Goal: Check status: Check status

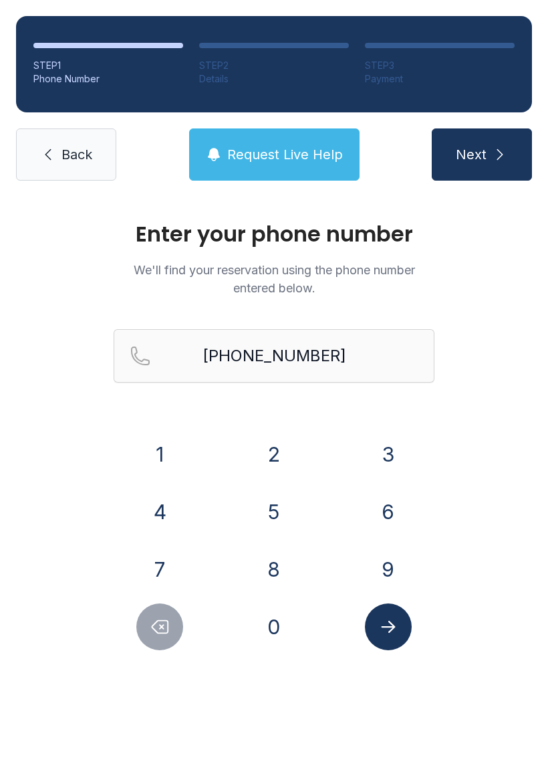
click at [281, 566] on button "8" at bounding box center [274, 569] width 47 height 47
click at [283, 568] on button "8" at bounding box center [274, 569] width 47 height 47
click at [165, 516] on button "4" at bounding box center [159, 511] width 47 height 47
click at [169, 621] on icon "Delete number" at bounding box center [160, 627] width 20 height 20
click at [169, 620] on icon "Delete number" at bounding box center [160, 627] width 20 height 20
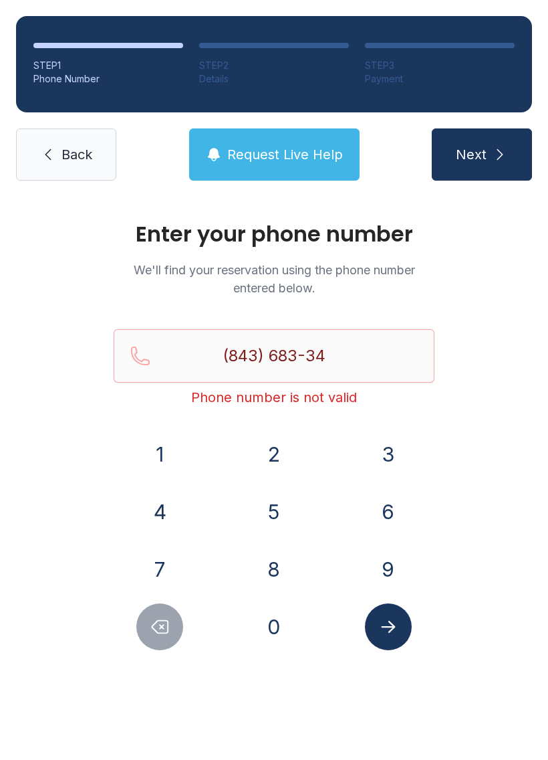
click at [165, 624] on icon "Delete number" at bounding box center [160, 627] width 20 height 20
click at [164, 623] on icon "Delete number" at bounding box center [160, 627] width 20 height 20
click at [167, 629] on icon "Delete number" at bounding box center [160, 627] width 20 height 20
click at [170, 627] on icon "Delete number" at bounding box center [160, 627] width 20 height 20
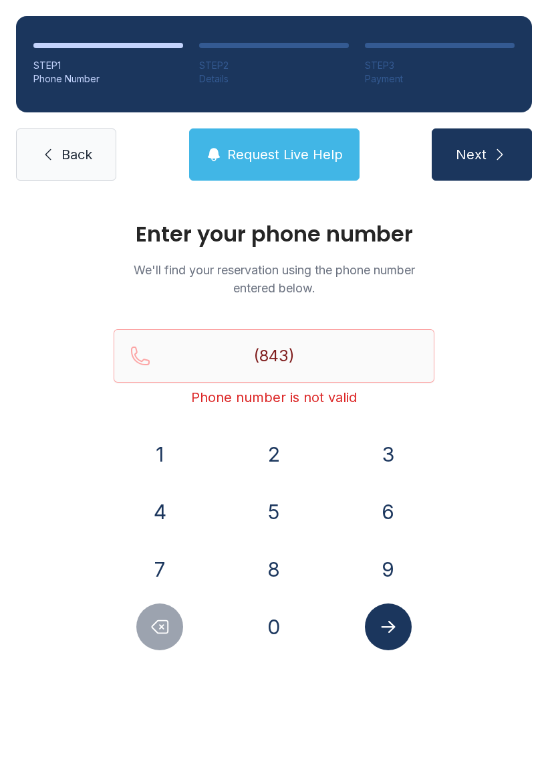
click at [169, 627] on icon "Delete number" at bounding box center [160, 627] width 20 height 20
click at [163, 625] on icon "Delete number" at bounding box center [160, 627] width 20 height 20
type input "(8"
click at [162, 625] on icon "Delete number" at bounding box center [160, 627] width 20 height 20
click at [156, 626] on icon "Delete number" at bounding box center [160, 627] width 20 height 20
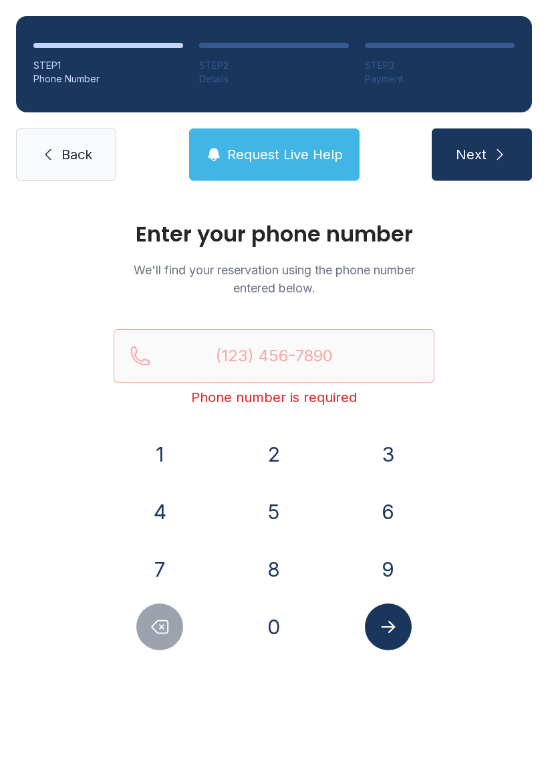
click at [278, 574] on button "8" at bounding box center [274, 569] width 47 height 47
click at [165, 497] on button "4" at bounding box center [159, 511] width 47 height 47
click at [377, 443] on button "3" at bounding box center [388, 454] width 47 height 47
click at [162, 504] on button "4" at bounding box center [159, 511] width 47 height 47
click at [264, 452] on button "2" at bounding box center [274, 454] width 47 height 47
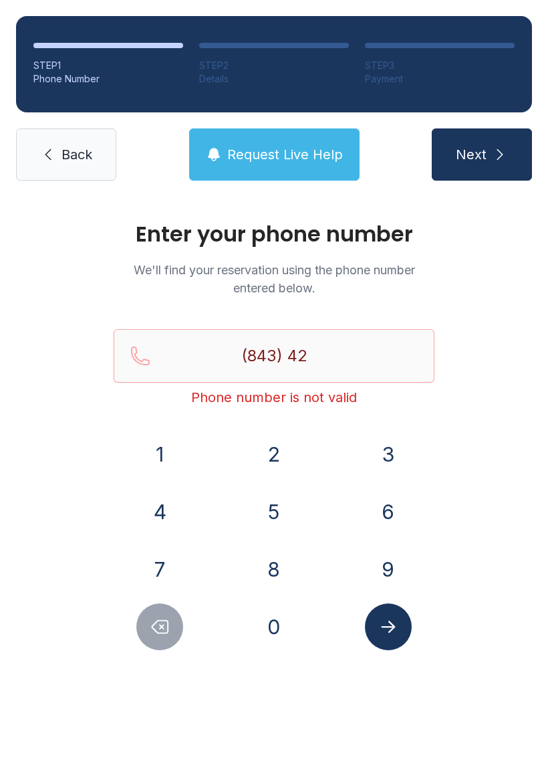
click at [264, 451] on button "2" at bounding box center [274, 454] width 47 height 47
click at [377, 495] on button "6" at bounding box center [388, 511] width 47 height 47
click at [285, 512] on button "5" at bounding box center [274, 511] width 47 height 47
click at [385, 510] on button "6" at bounding box center [388, 511] width 47 height 47
click at [272, 565] on button "8" at bounding box center [274, 569] width 47 height 47
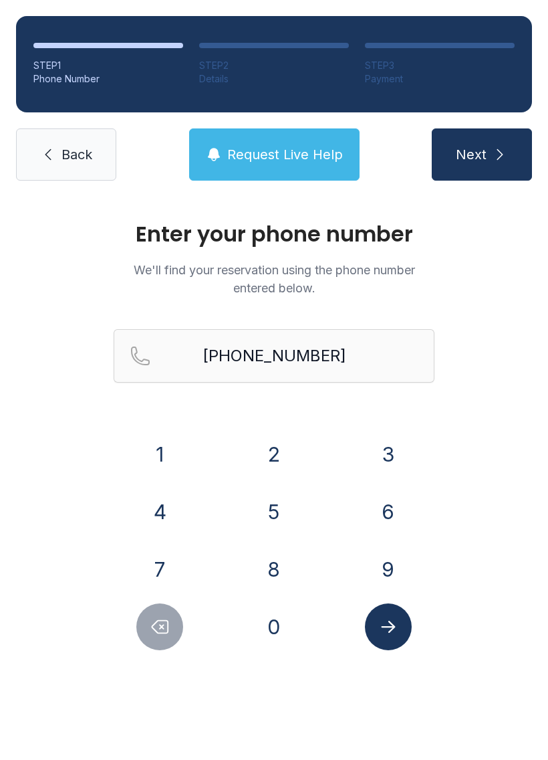
click at [404, 625] on button "Submit lookup form" at bounding box center [388, 626] width 47 height 47
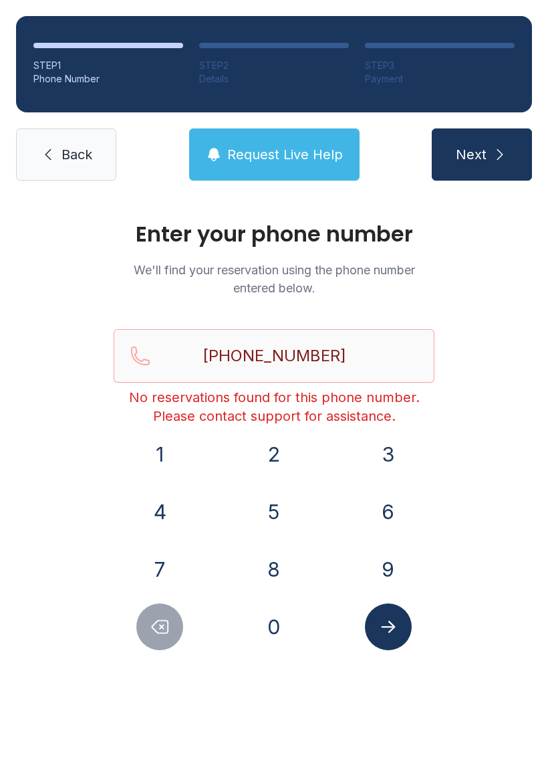
click at [156, 625] on icon "Delete number" at bounding box center [160, 627] width 20 height 20
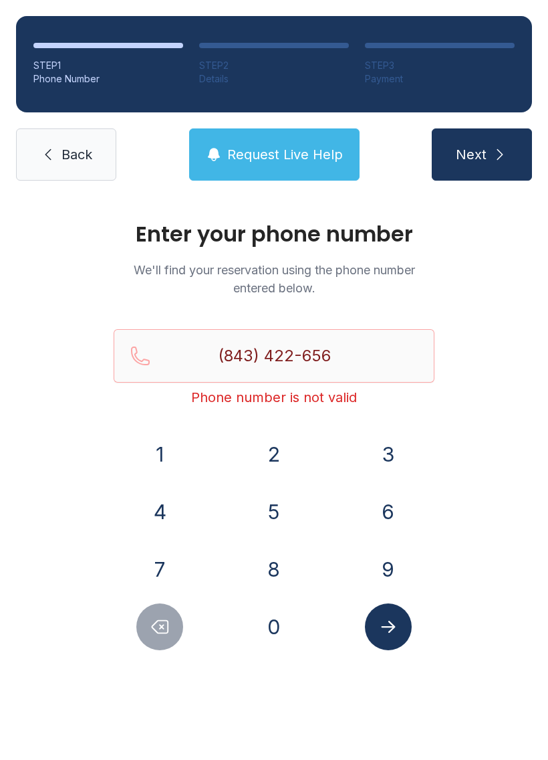
click at [156, 625] on icon "Delete number" at bounding box center [160, 627] width 20 height 20
click at [148, 633] on button "Delete number" at bounding box center [159, 626] width 47 height 47
click at [148, 632] on button "Delete number" at bounding box center [159, 626] width 47 height 47
click at [151, 643] on button "Delete number" at bounding box center [159, 626] width 47 height 47
click at [150, 643] on button "Delete number" at bounding box center [159, 626] width 47 height 47
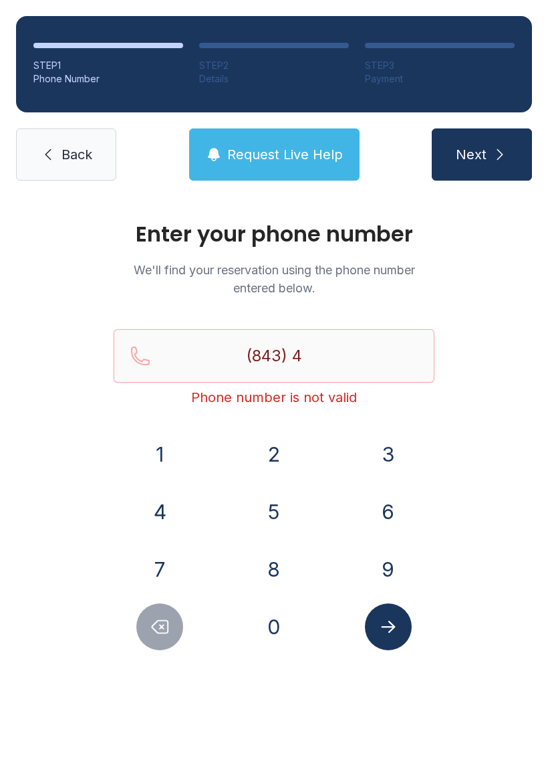
click at [148, 640] on button "Delete number" at bounding box center [159, 626] width 47 height 47
click at [149, 638] on button "Delete number" at bounding box center [159, 626] width 47 height 47
type input "(8"
click at [148, 637] on button "Delete number" at bounding box center [159, 626] width 47 height 47
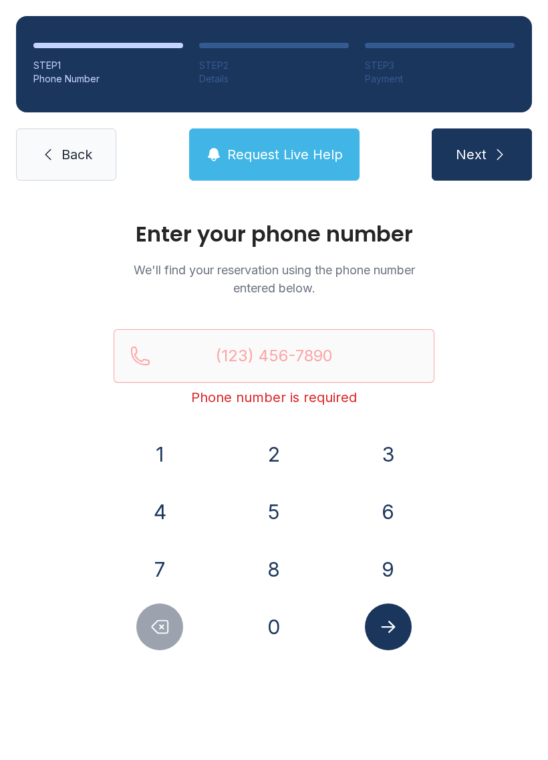
click at [155, 641] on button "Delete number" at bounding box center [159, 626] width 47 height 47
click at [154, 641] on button "Delete number" at bounding box center [159, 626] width 47 height 47
click at [74, 144] on link "Back" at bounding box center [66, 154] width 100 height 52
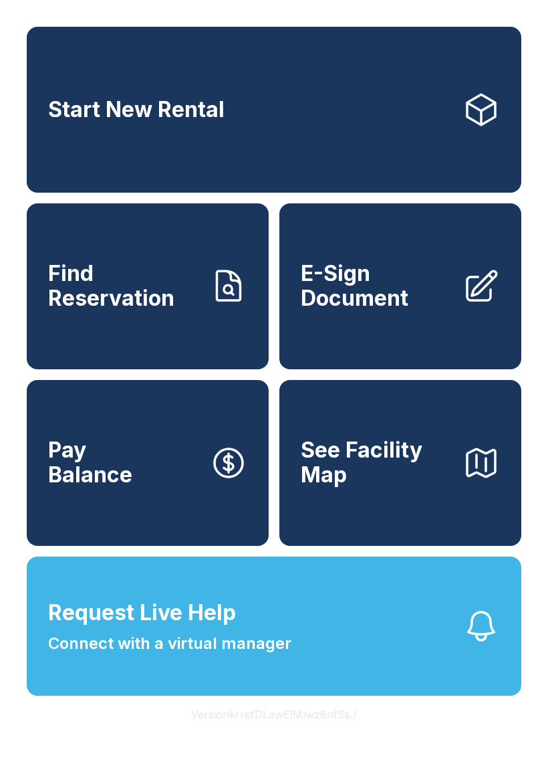
click at [136, 499] on button "Pay Balance" at bounding box center [148, 463] width 242 height 166
